Goal: Information Seeking & Learning: Learn about a topic

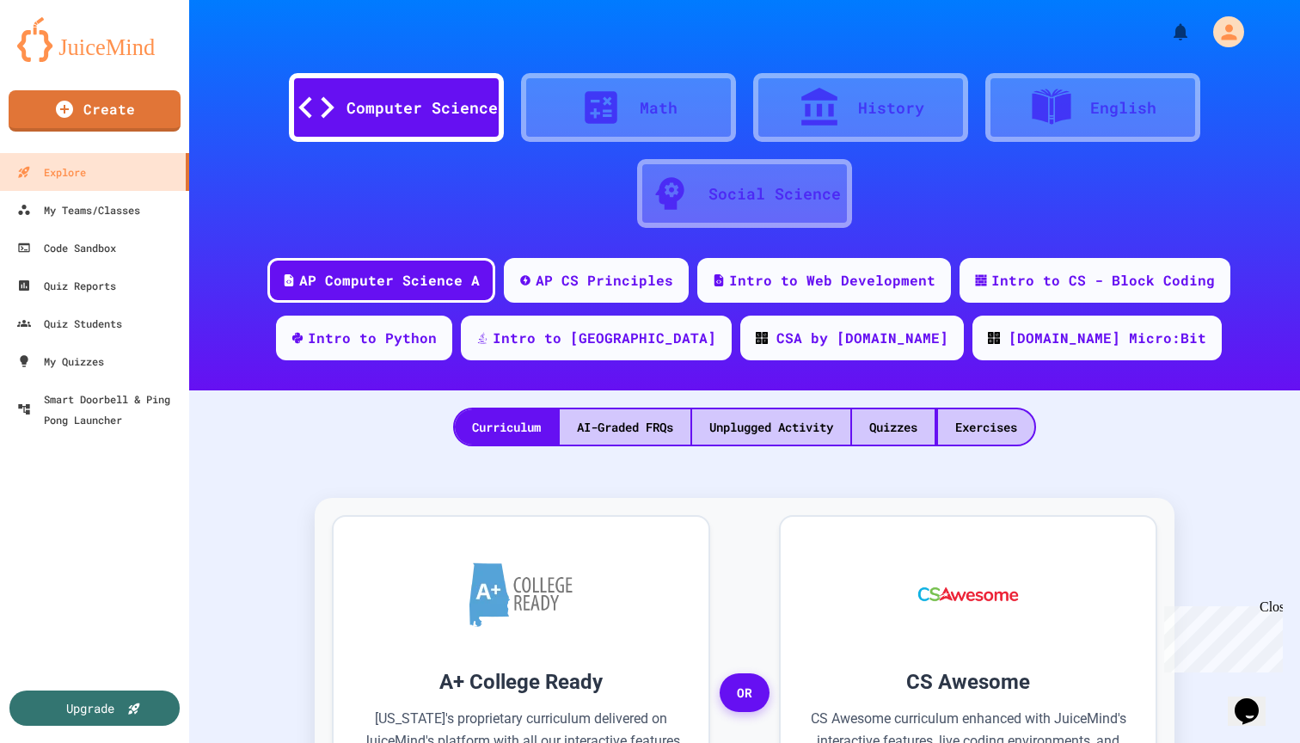
drag, startPoint x: 1273, startPoint y: 611, endPoint x: 2430, endPoint y: 1210, distance: 1303.4
click at [1273, 611] on div "Close" at bounding box center [1270, 609] width 21 height 21
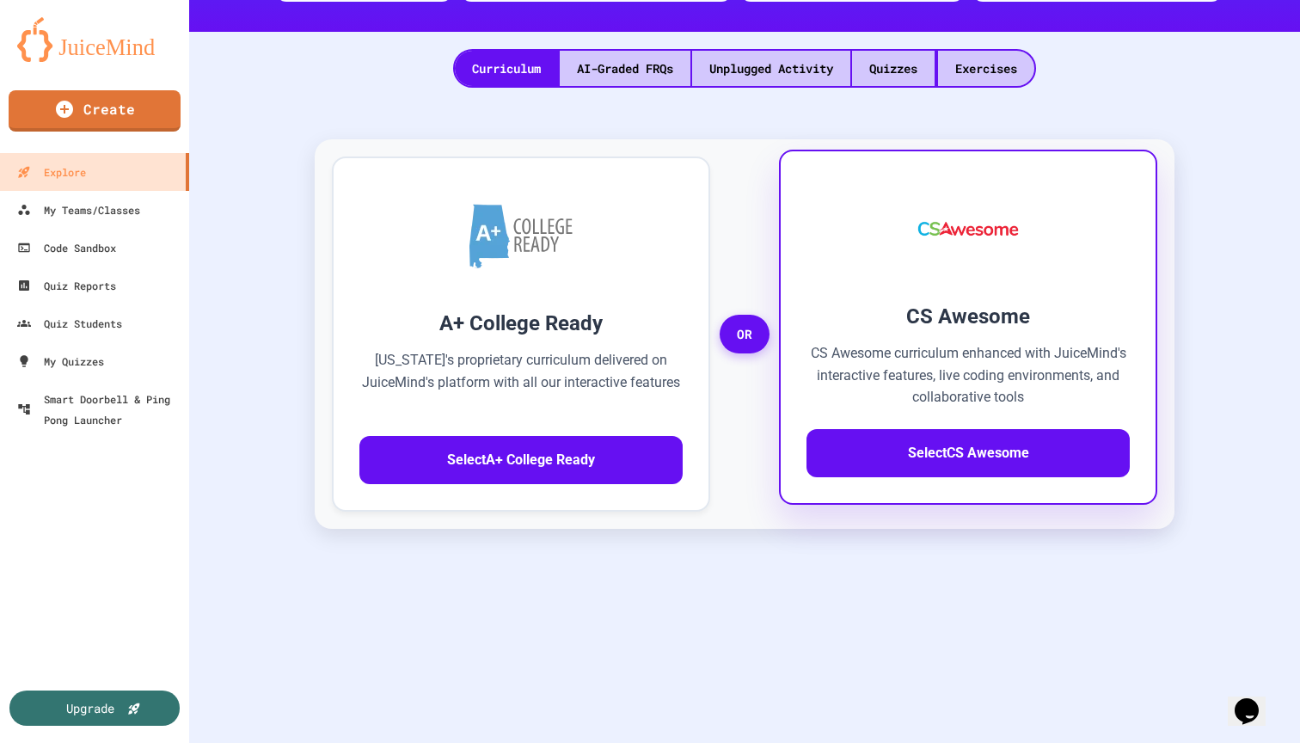
scroll to position [211, 0]
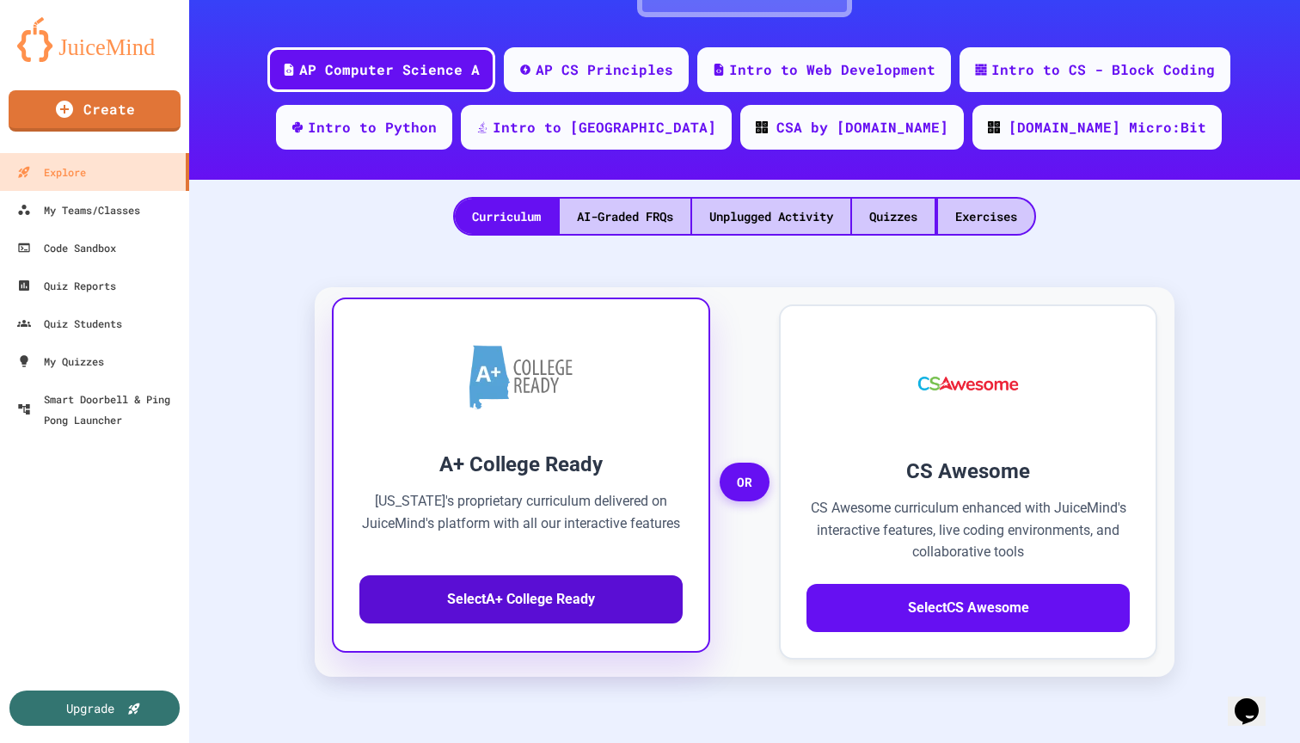
click at [582, 597] on button "Select A+ College Ready" at bounding box center [520, 599] width 323 height 48
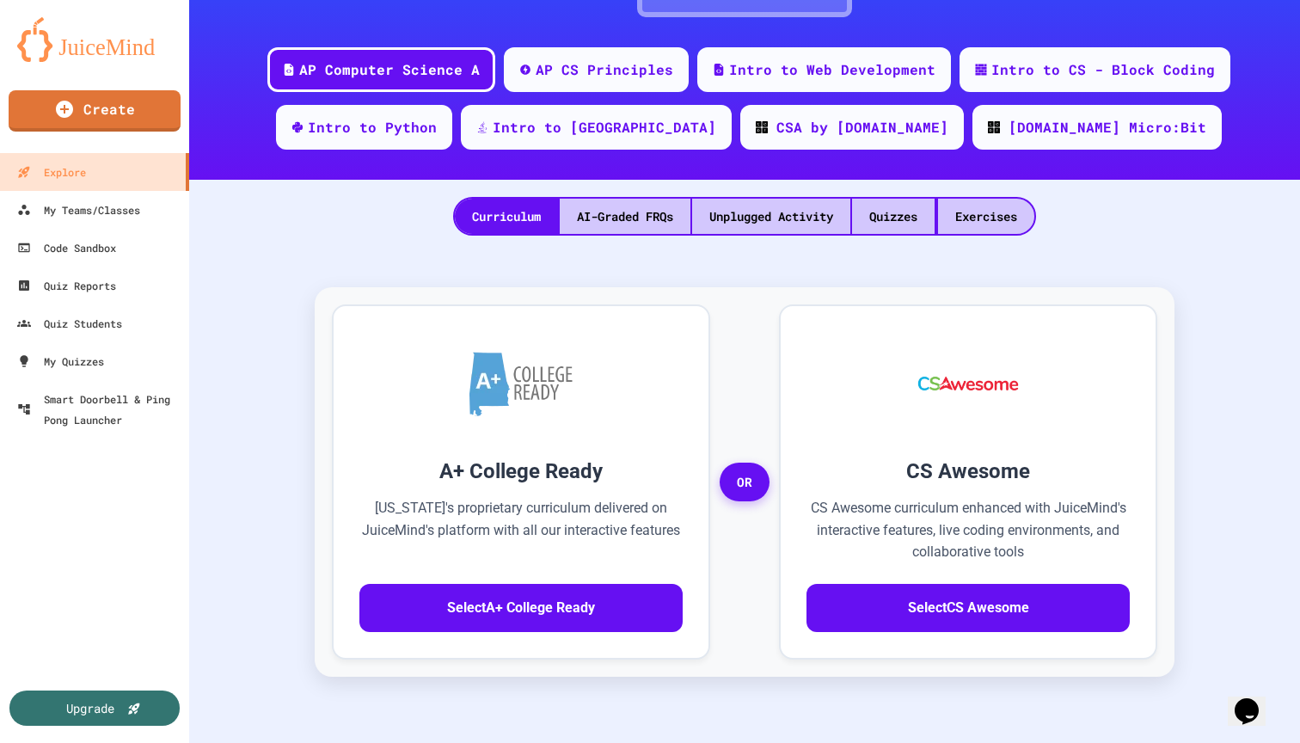
click at [1074, 73] on div "Intro to CS - Block Coding" at bounding box center [1103, 68] width 230 height 21
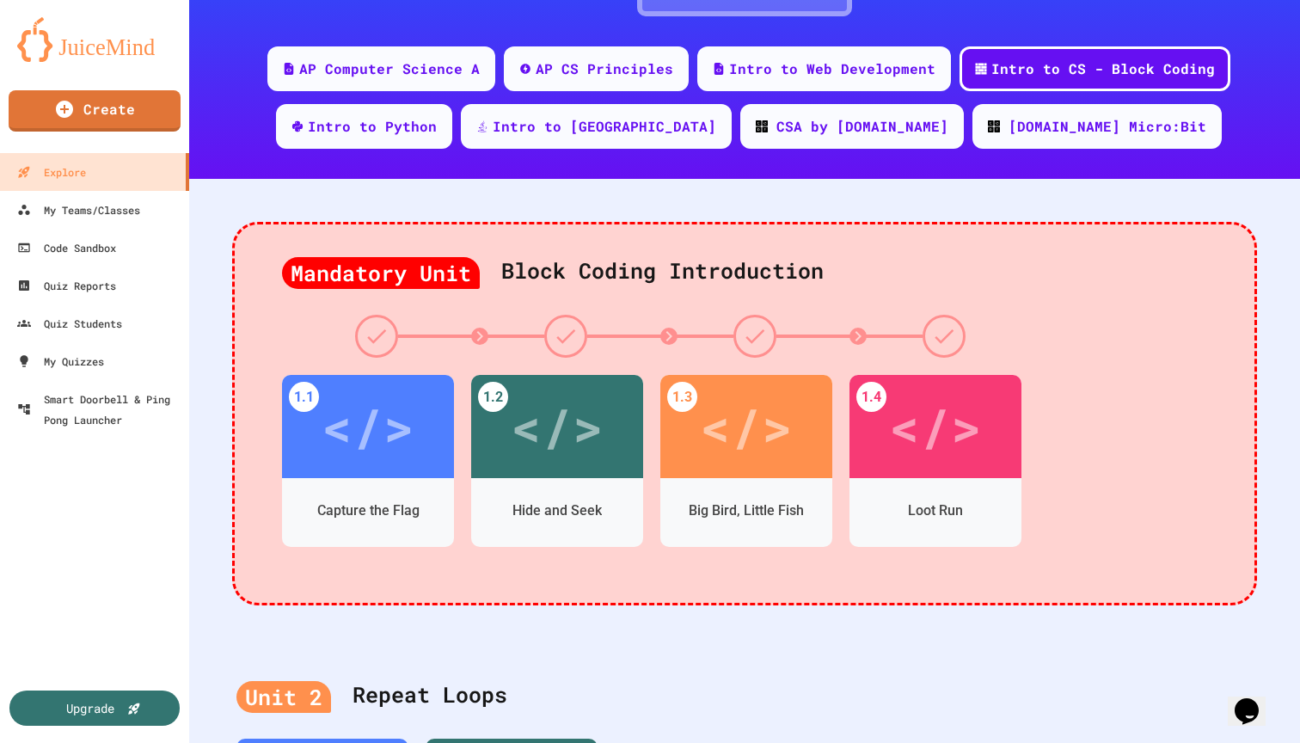
scroll to position [212, 0]
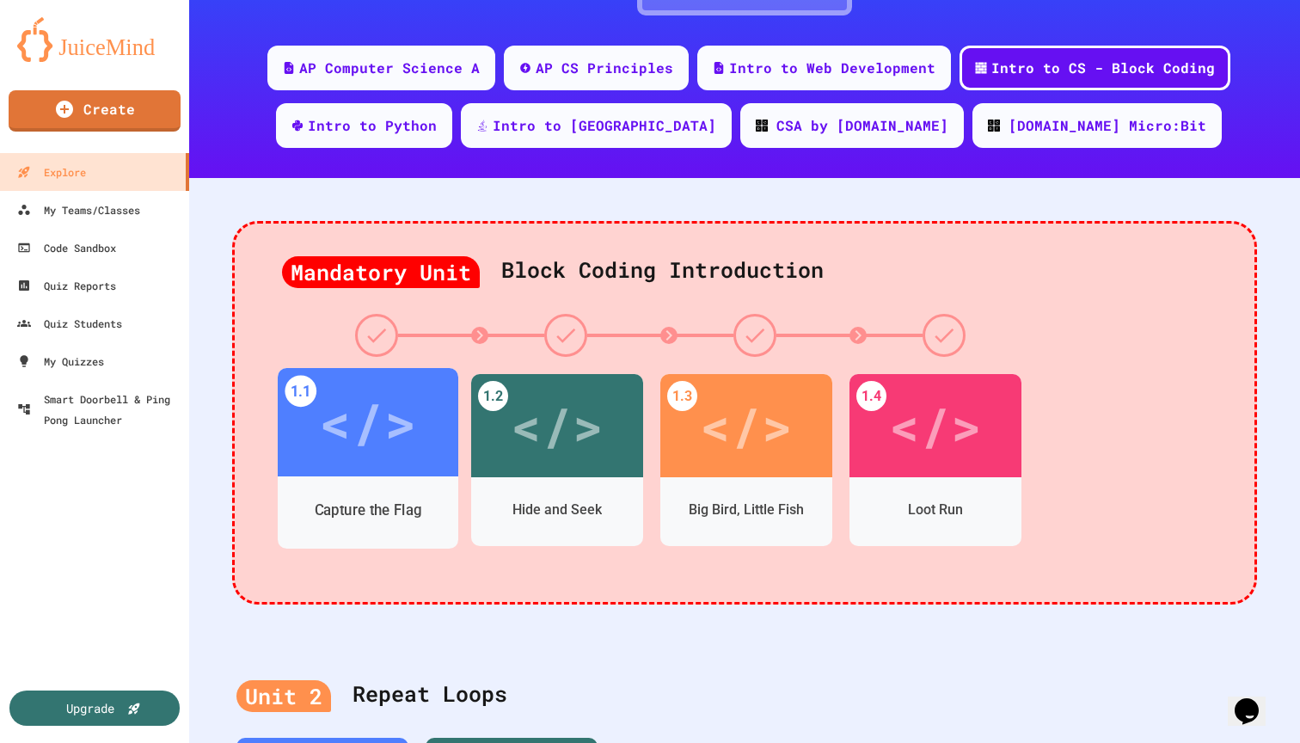
click at [389, 506] on div "Capture the Flag" at bounding box center [368, 510] width 107 height 21
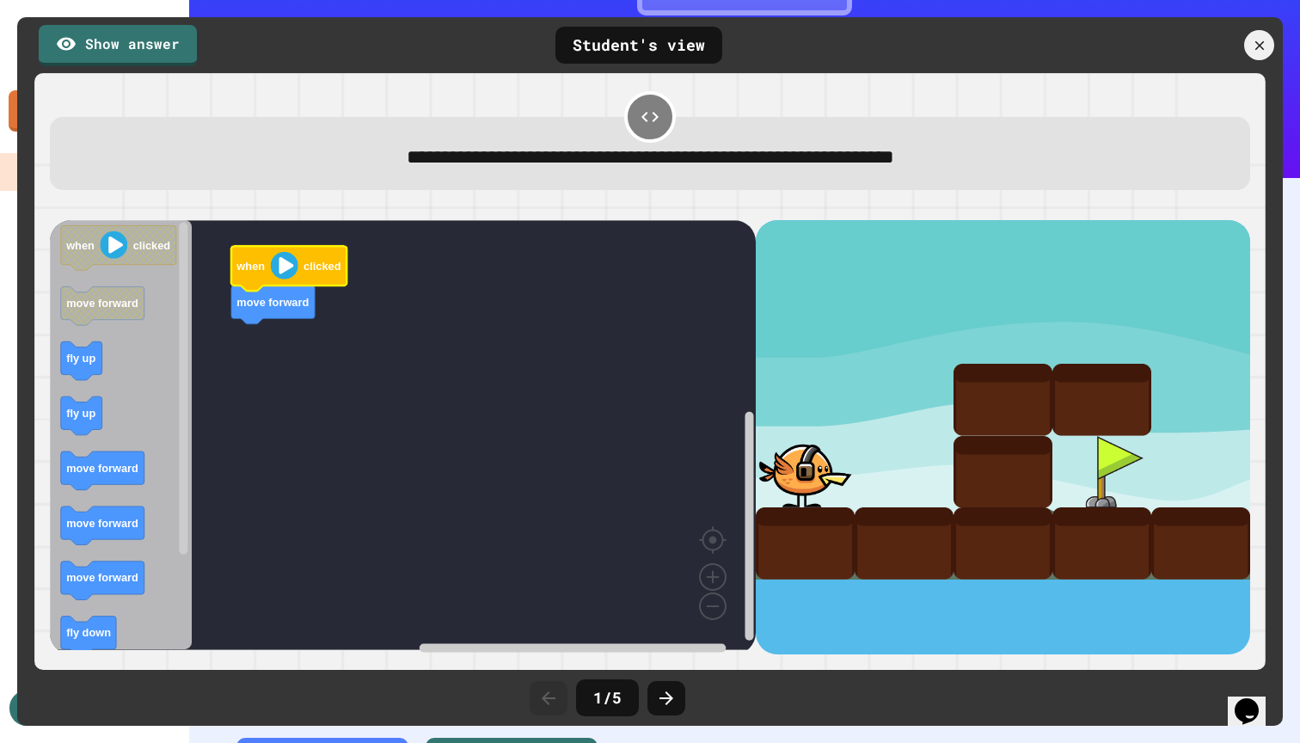
click at [281, 274] on image "Blockly Workspace" at bounding box center [284, 266] width 28 height 28
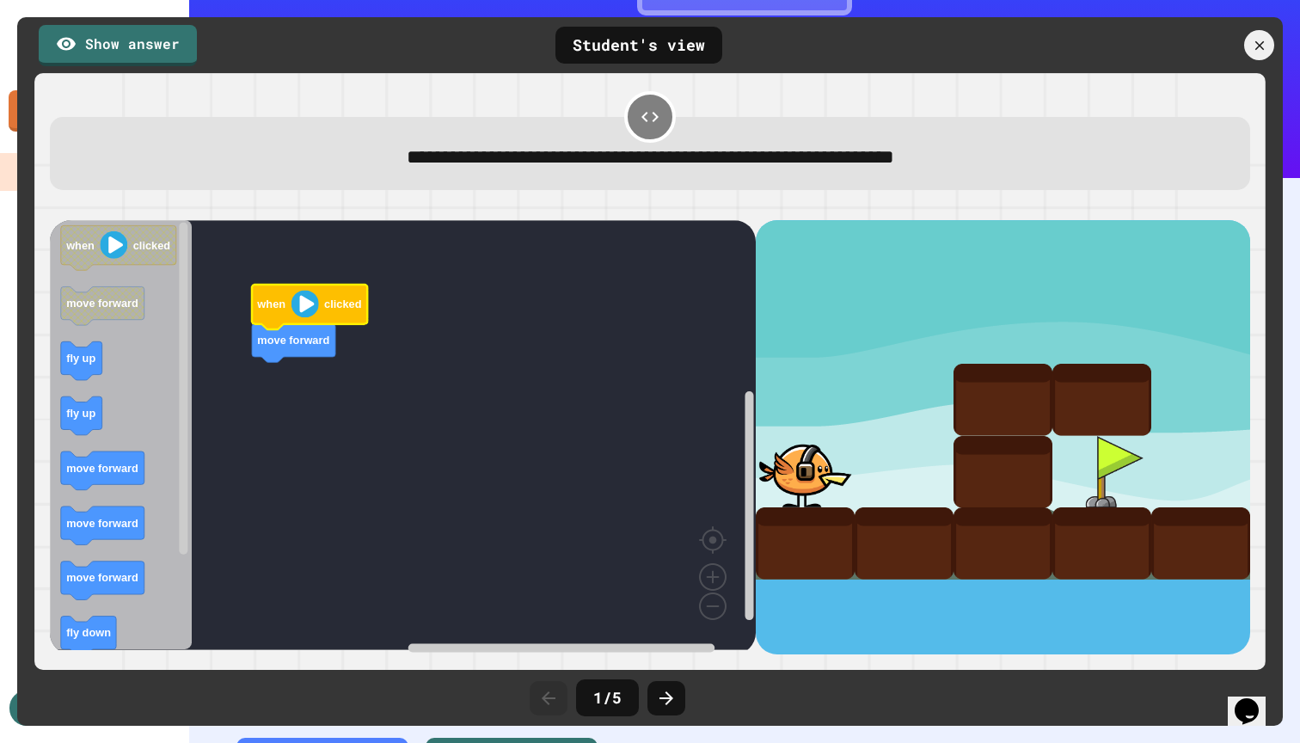
click at [307, 308] on image "Blockly Workspace" at bounding box center [305, 304] width 28 height 28
click at [651, 117] on icon at bounding box center [650, 117] width 21 height 21
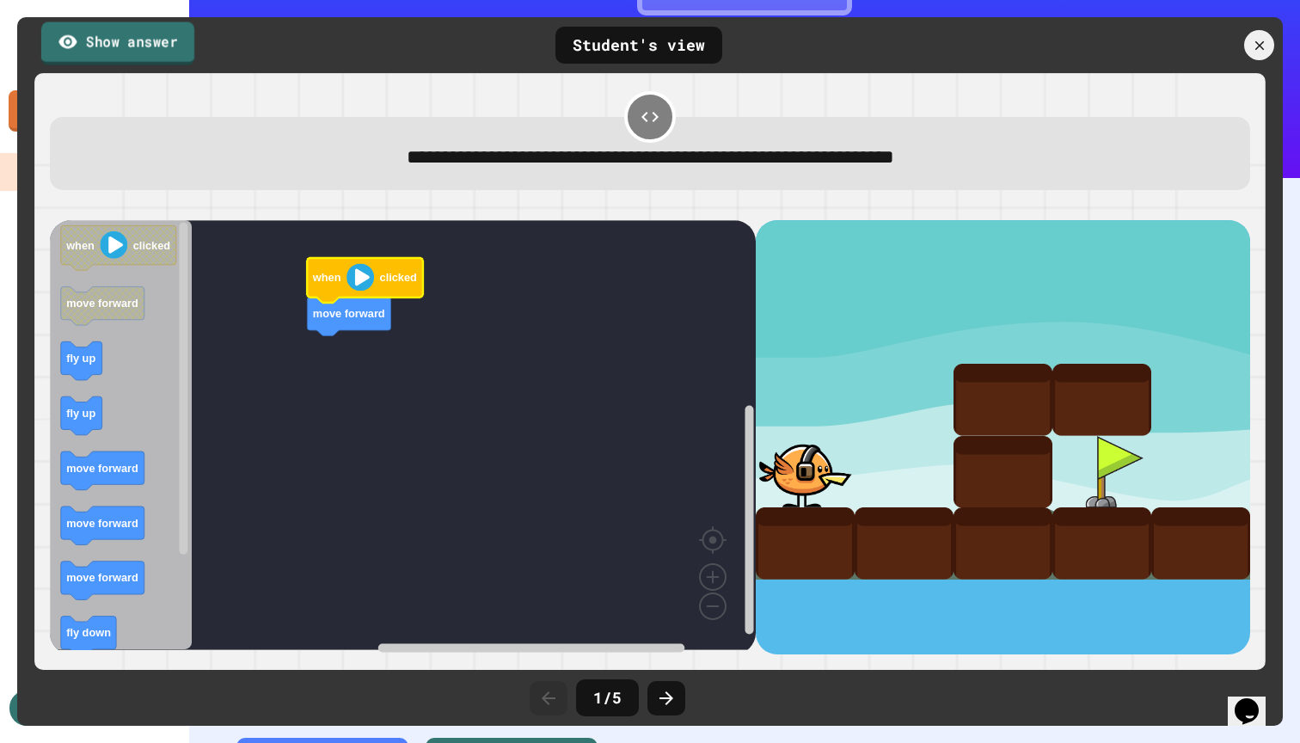
click at [124, 47] on link "Show answer" at bounding box center [117, 42] width 153 height 43
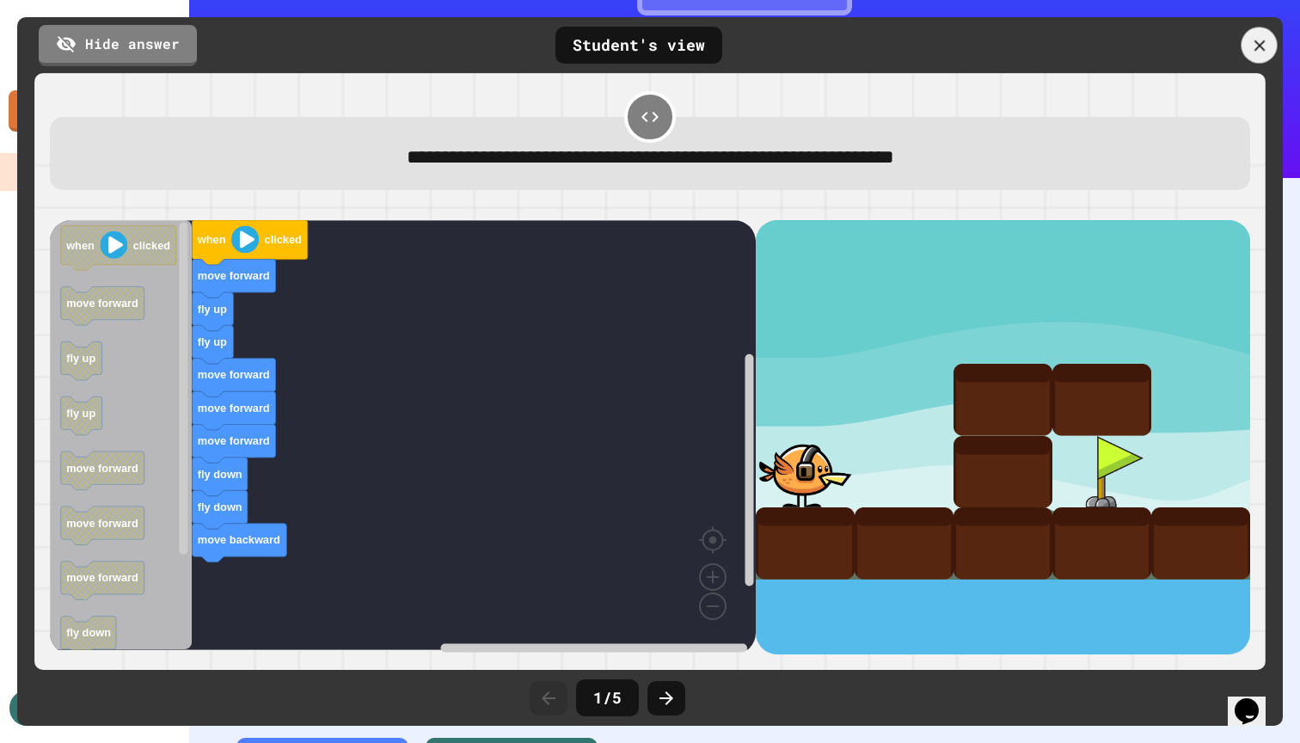
click at [1248, 48] on div at bounding box center [1260, 46] width 36 height 36
